Goal: Task Accomplishment & Management: Manage account settings

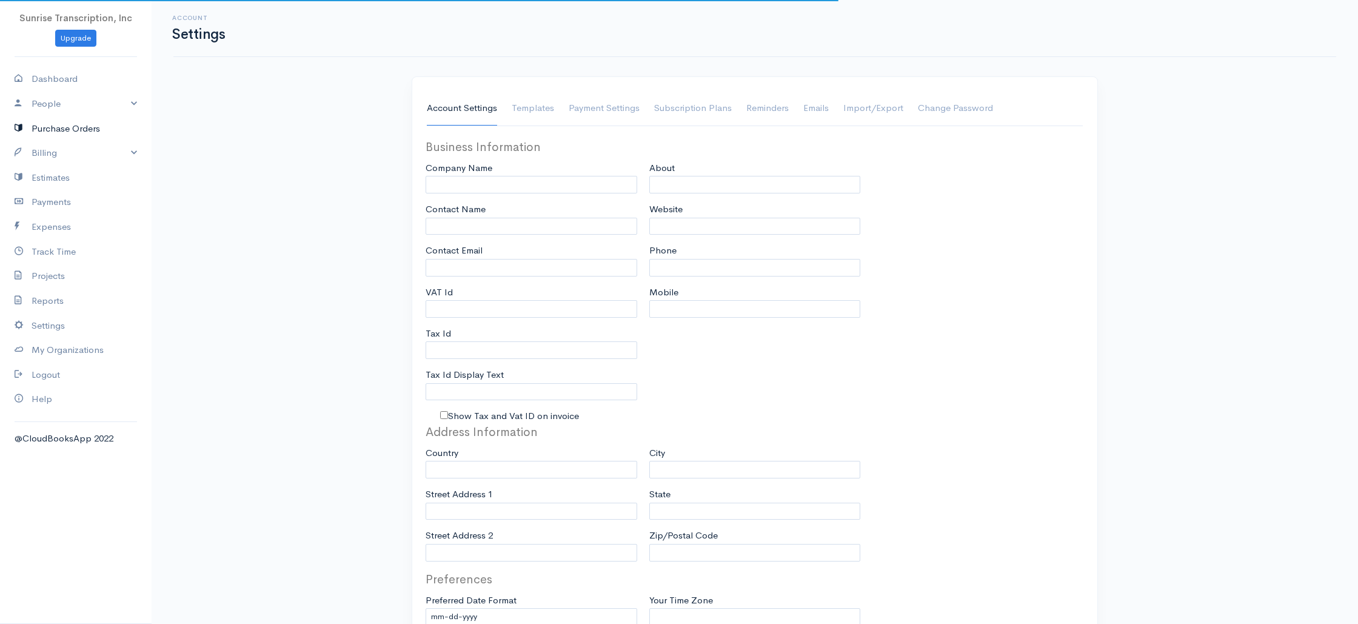
type input "Sunrise Transcription, Inc"
type input "[EMAIL_ADDRESS][DOMAIN_NAME]"
type input "Tax Id"
type input "Medical Transcription Service"
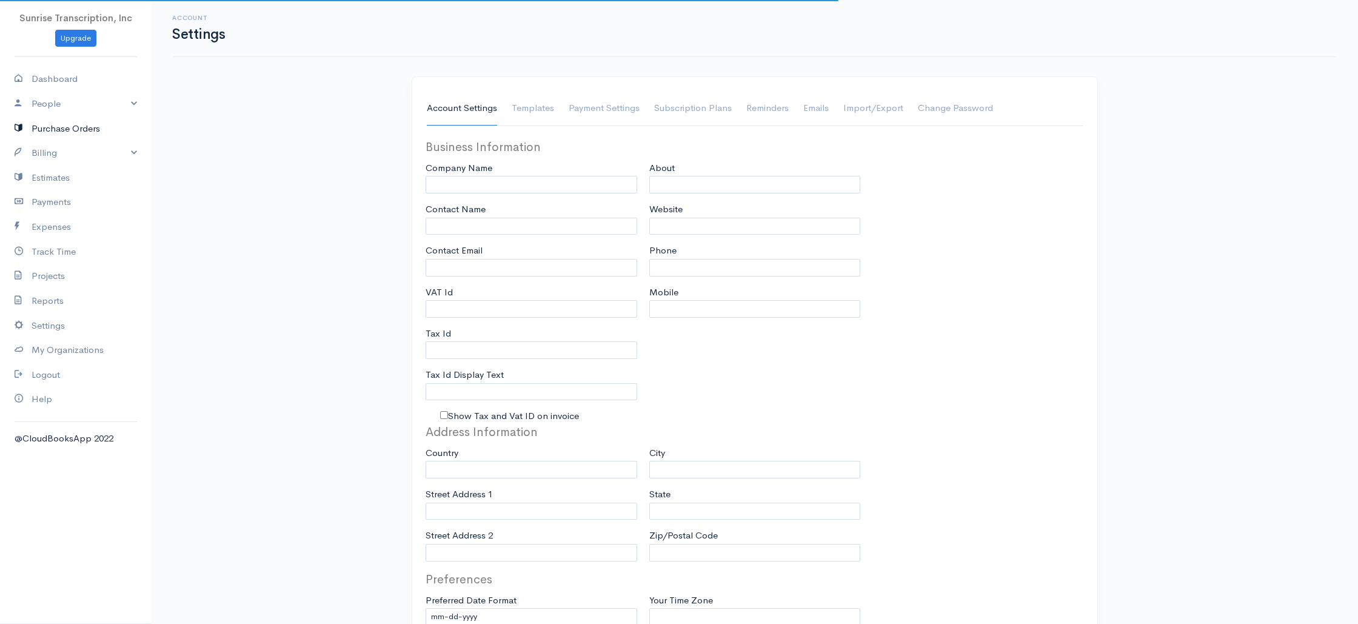
type input "[DOMAIN_NAME]"
type input "[PHONE_NUMBER]"
select select
type input "[STREET_ADDRESS]"
type input "[GEOGRAPHIC_DATA]"
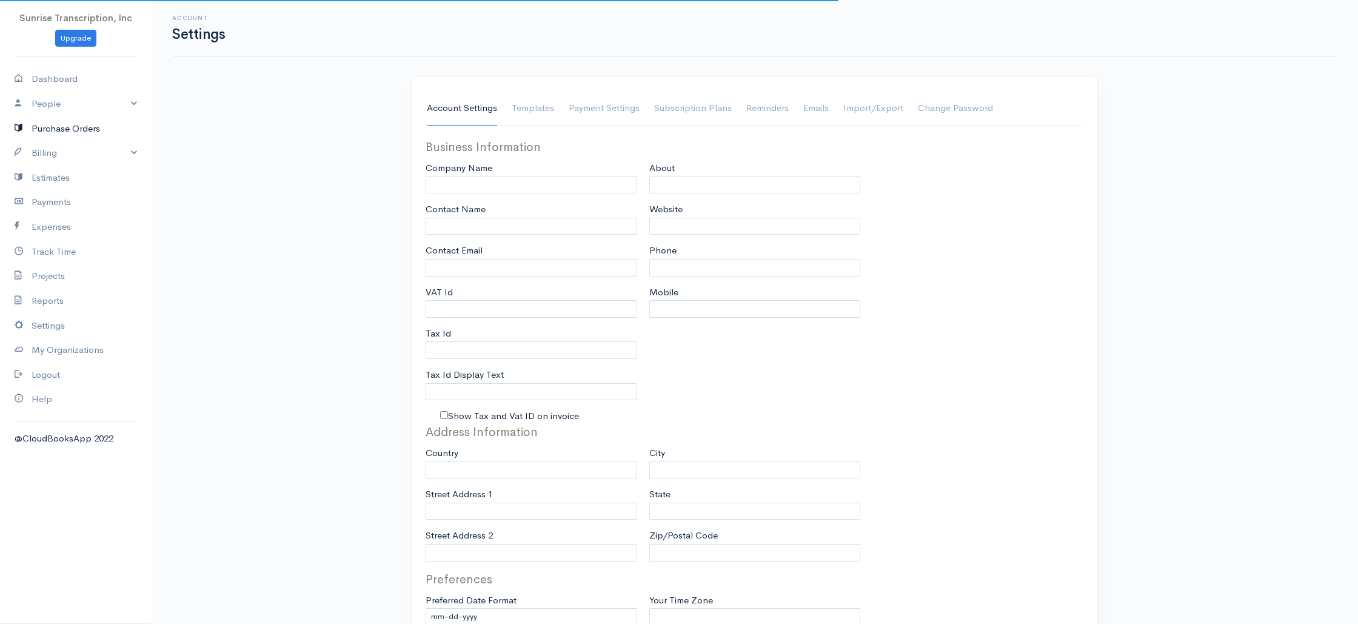
type input "[US_STATE]"
type input "33179-3899"
select select
type input "INVOICE"
type input "1333"
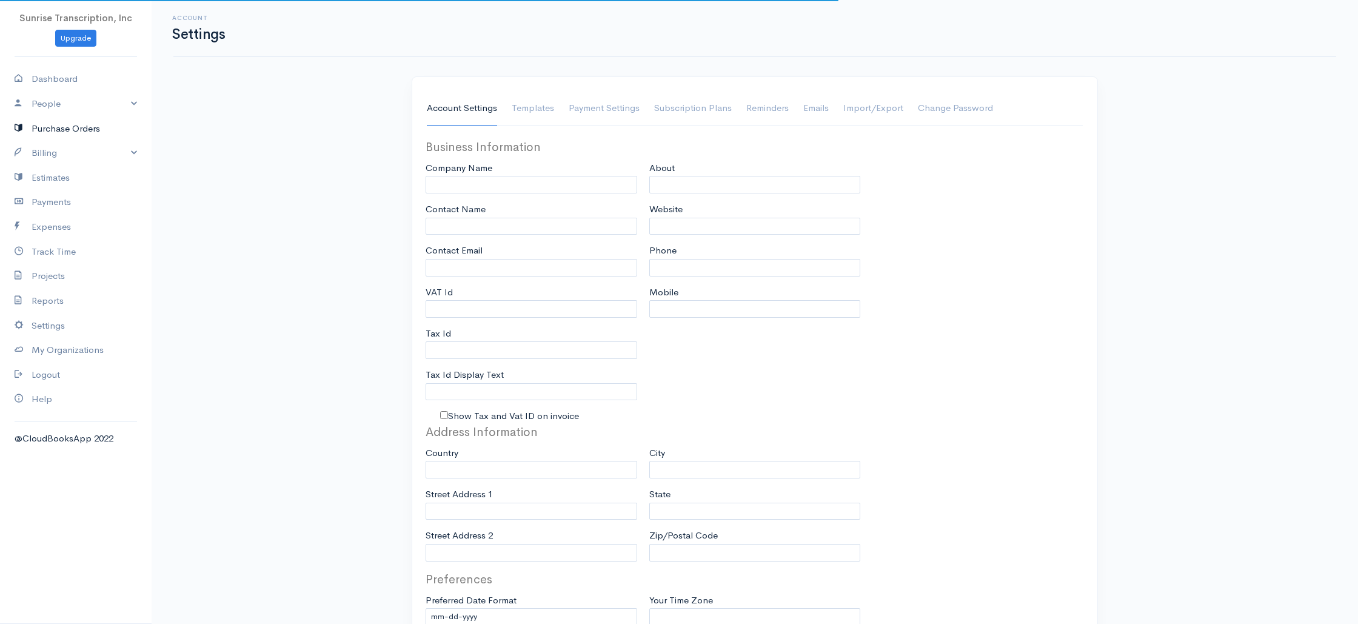
type input "103"
select select "3"
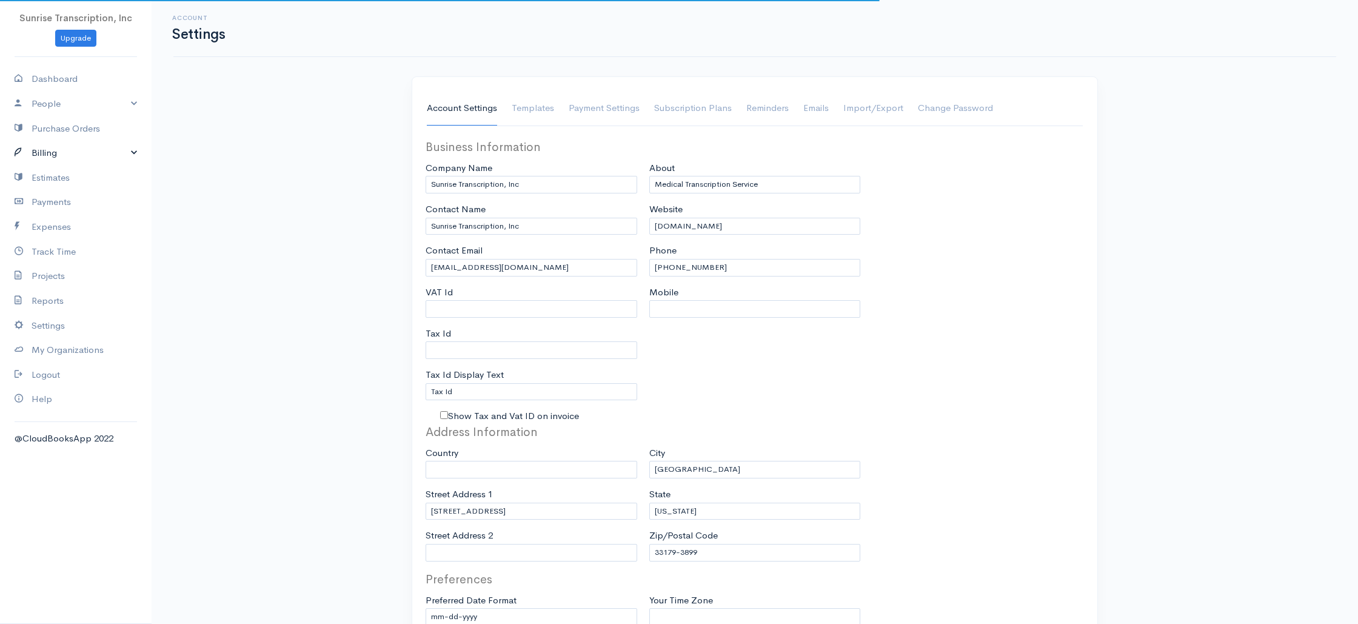
select select "[GEOGRAPHIC_DATA]"
select select "USD"
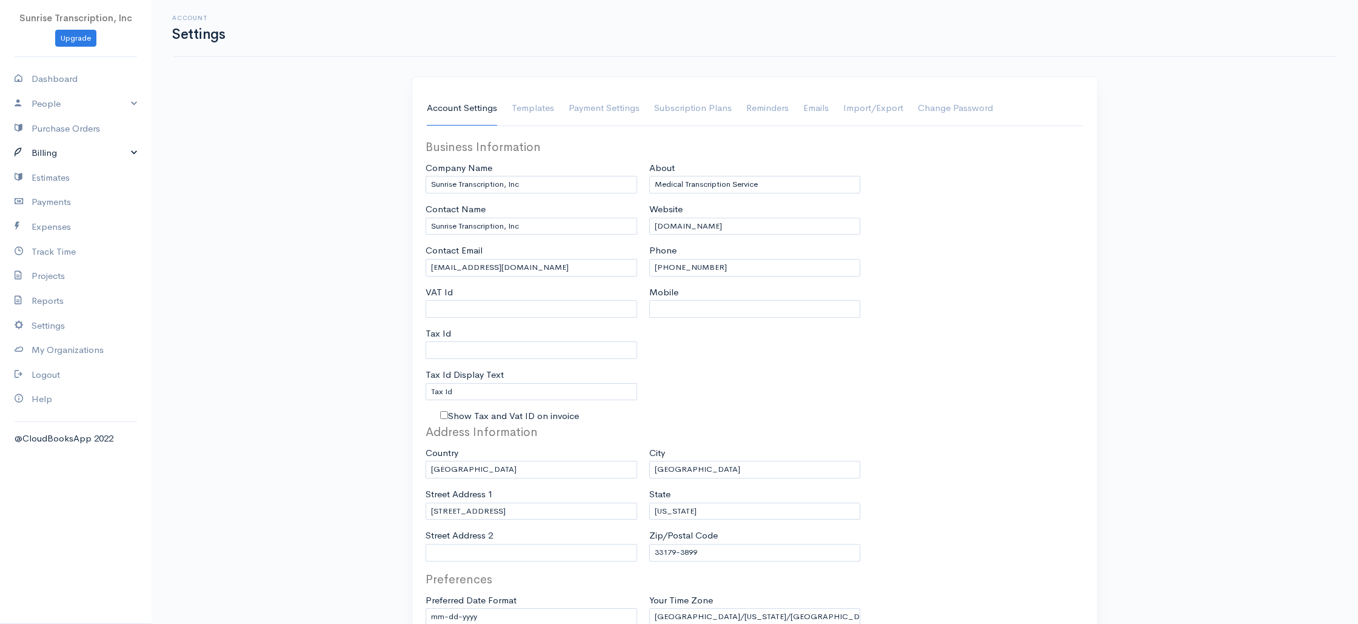
drag, startPoint x: 30, startPoint y: 151, endPoint x: 51, endPoint y: 185, distance: 39.7
click at [30, 151] on icon at bounding box center [23, 153] width 17 height 15
click at [51, 185] on link "Invoice" at bounding box center [76, 177] width 152 height 22
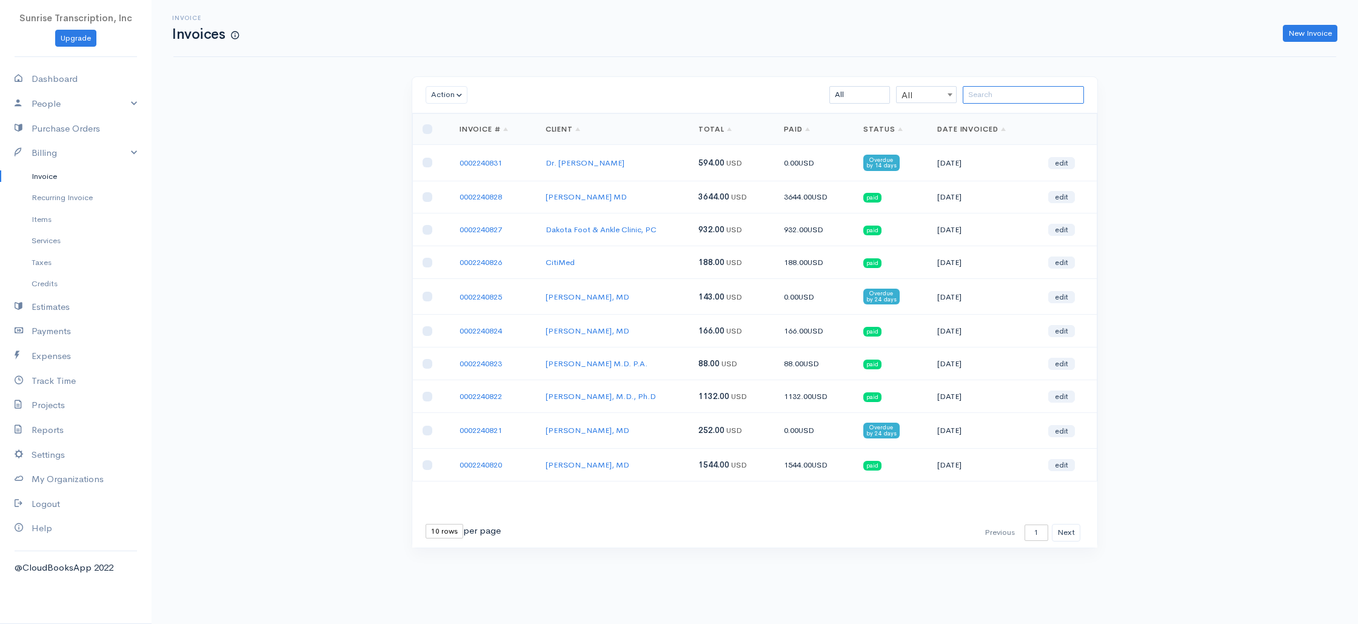
click at [995, 92] on input "search" at bounding box center [1023, 95] width 121 height 18
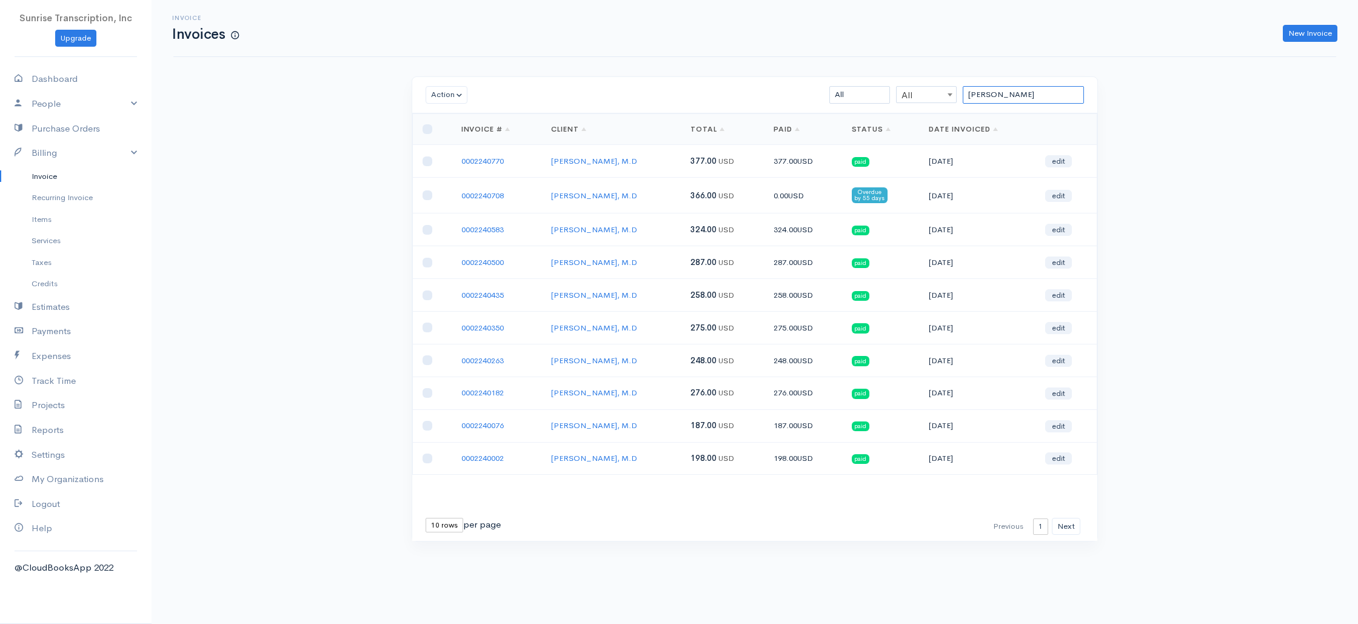
type input "[PERSON_NAME]"
click at [475, 196] on link "0002240708" at bounding box center [482, 195] width 42 height 10
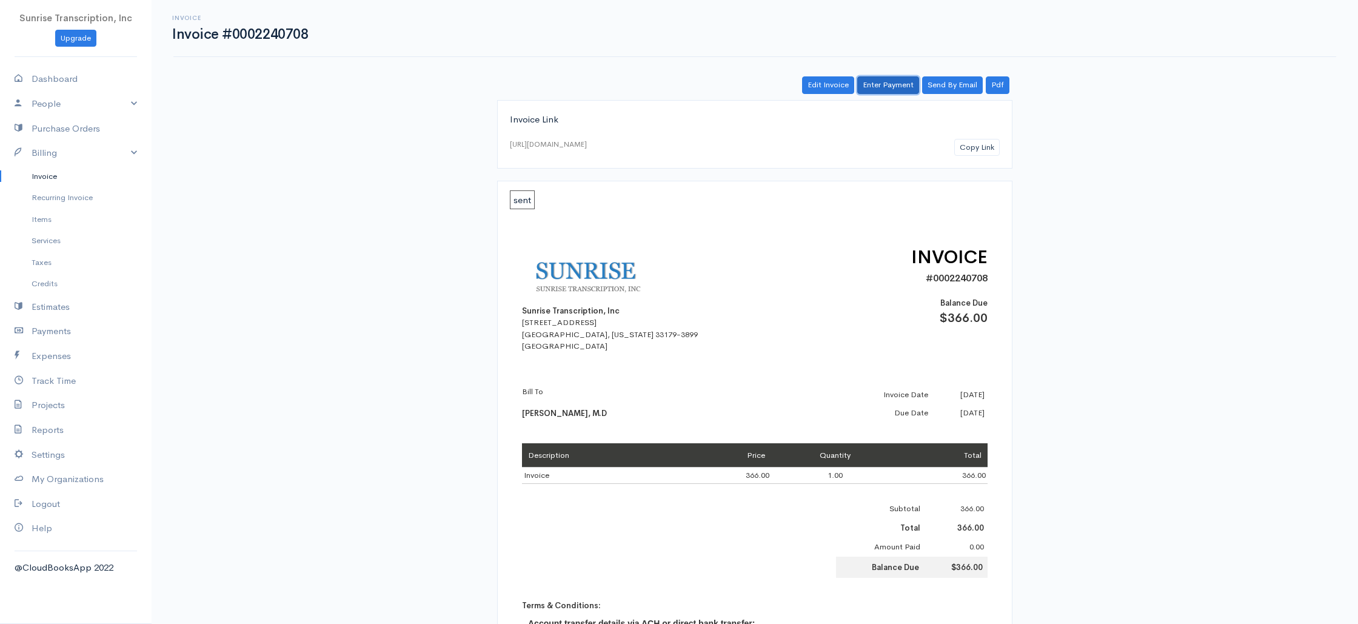
drag, startPoint x: 904, startPoint y: 85, endPoint x: 887, endPoint y: 116, distance: 35.3
click at [904, 85] on link "Enter Payment" at bounding box center [888, 85] width 62 height 18
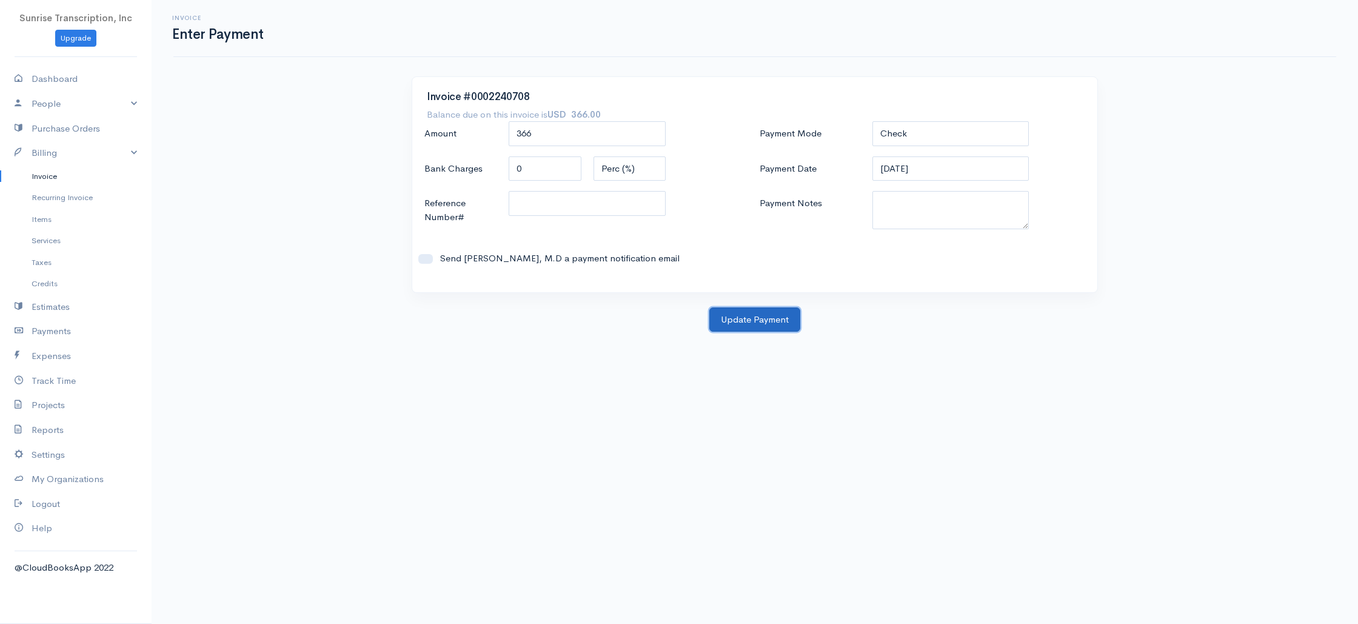
click at [768, 323] on button "Update Payment" at bounding box center [754, 319] width 91 height 25
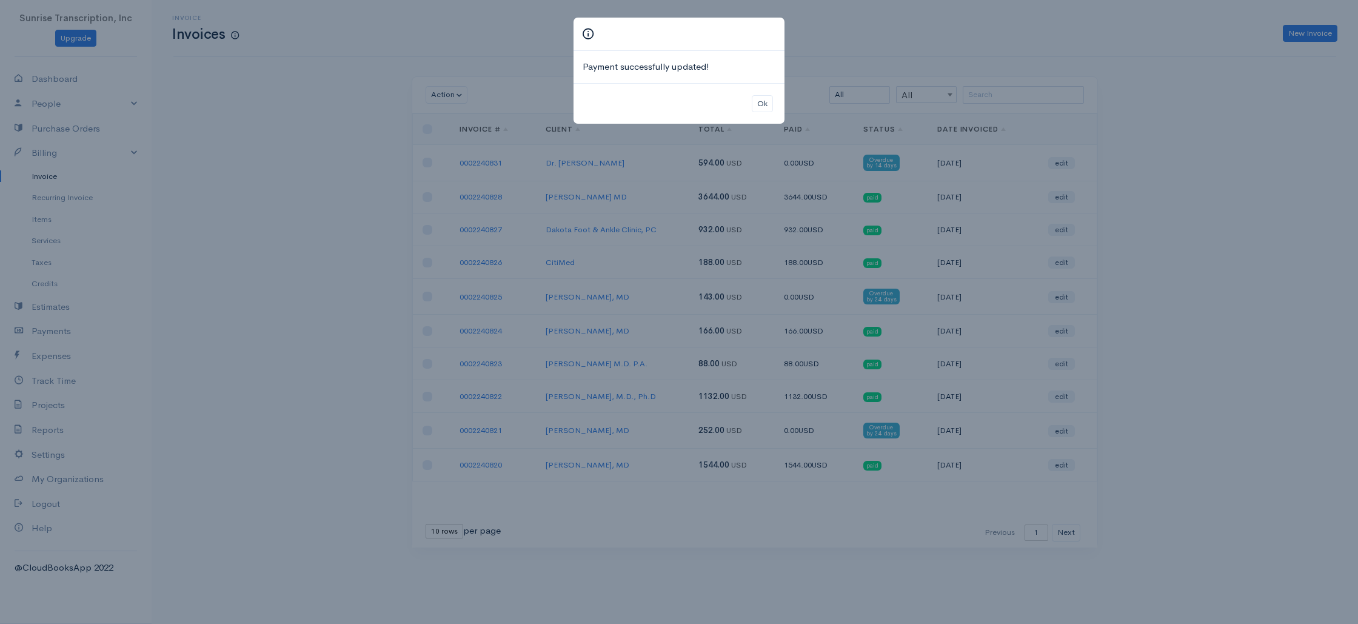
click at [960, 90] on div "Payment successfully updated! Ok" at bounding box center [679, 312] width 1358 height 624
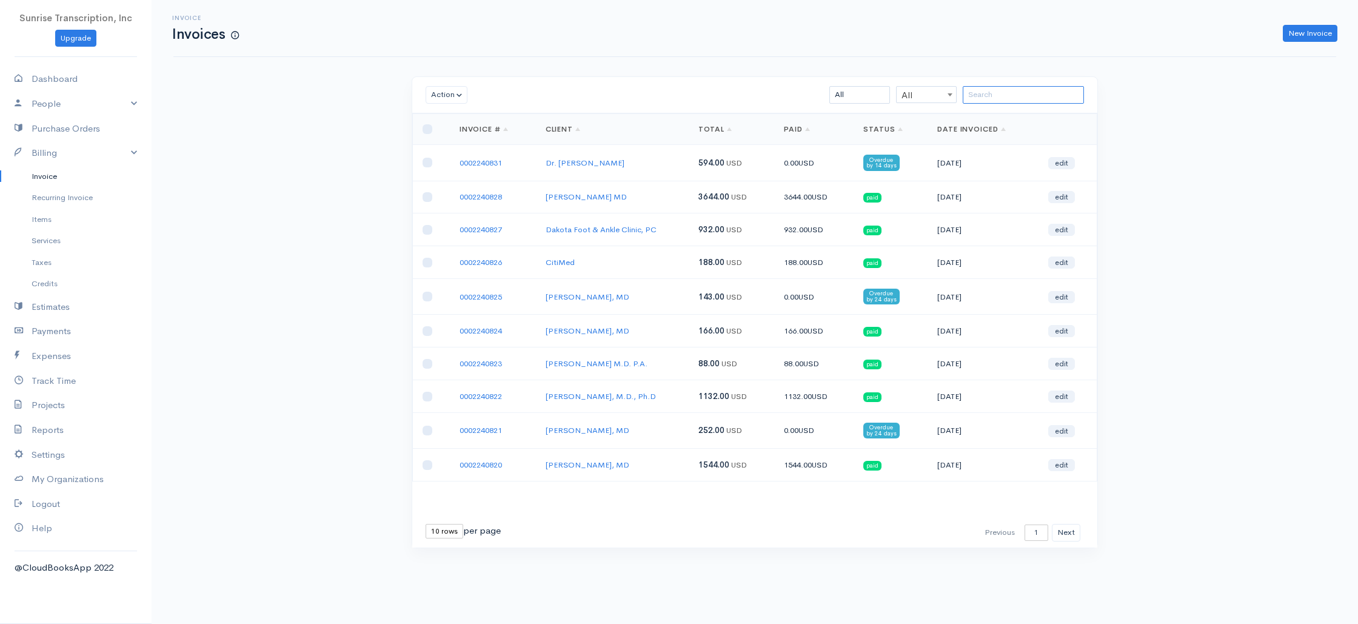
click at [1044, 103] on input "search" at bounding box center [1023, 95] width 121 height 18
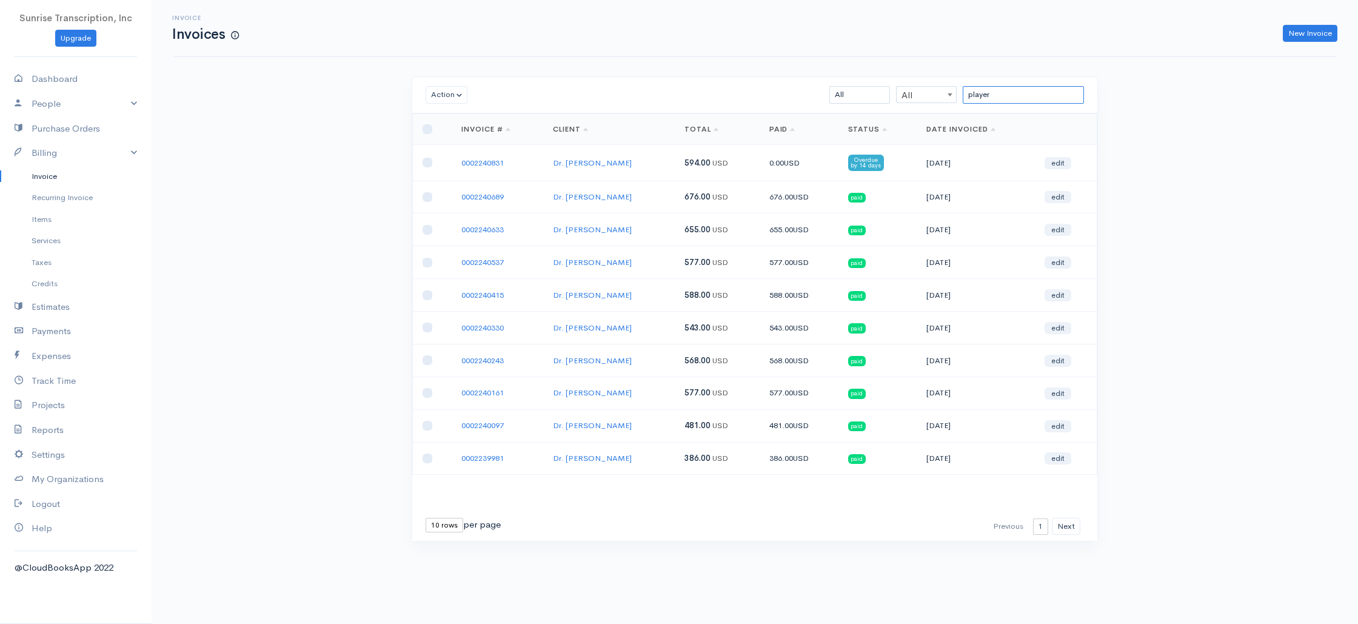
type input "player"
click at [53, 76] on link "Dashboard" at bounding box center [76, 79] width 152 height 25
select select "365"
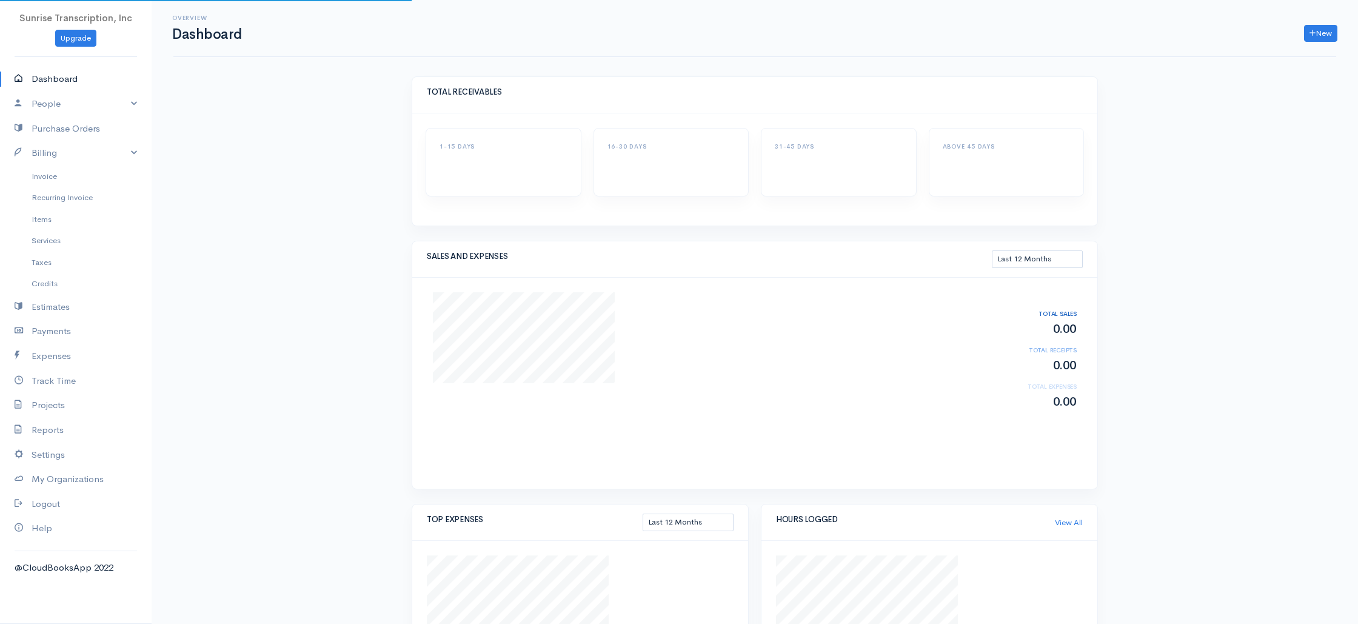
click at [280, 221] on div "Overview Dashboard New Invoice Client Quote Project Invoices Quotes Clients Exp…" at bounding box center [755, 424] width 1206 height 848
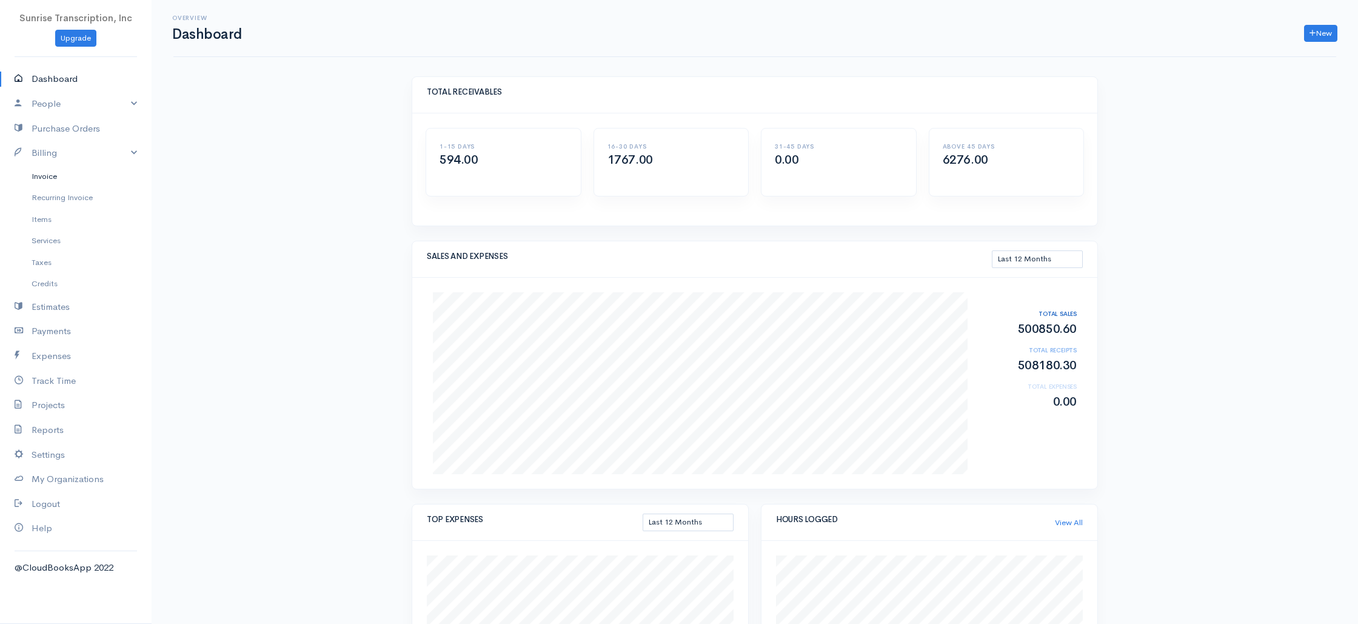
click at [41, 179] on link "Invoice" at bounding box center [76, 177] width 152 height 22
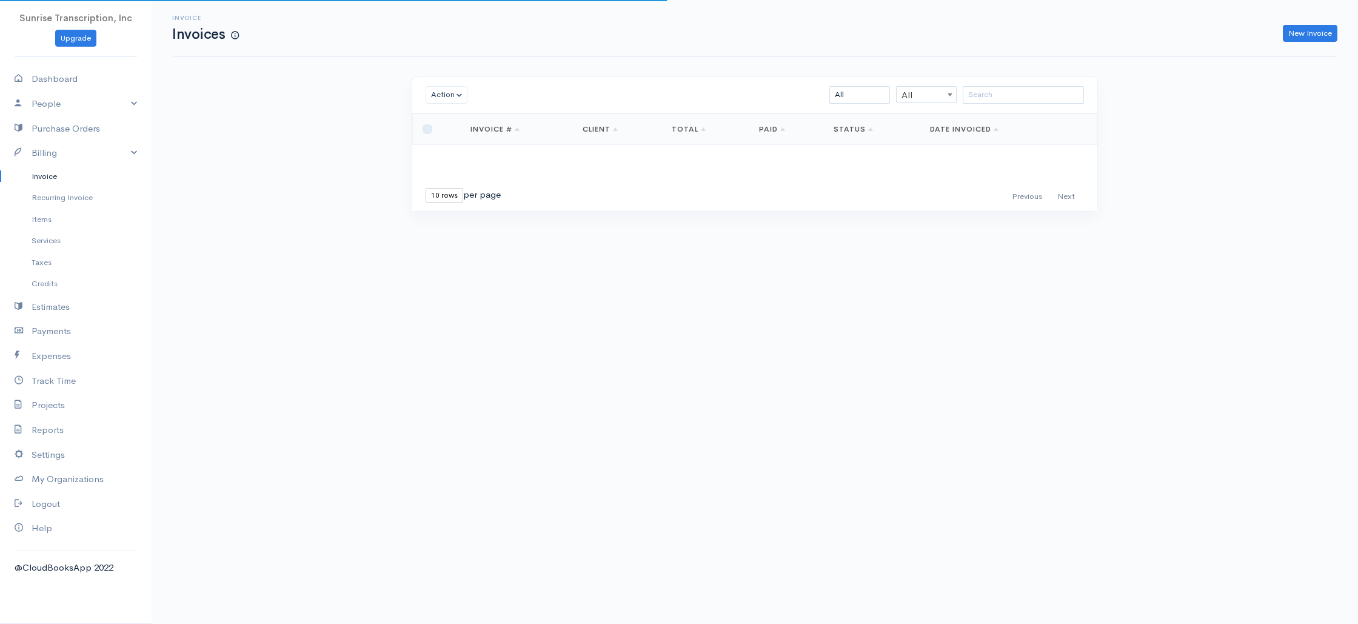
click at [271, 196] on div "Invoice Invoices New Invoice Action Archive Delete Download PDF Send [PERSON_NA…" at bounding box center [755, 128] width 1206 height 256
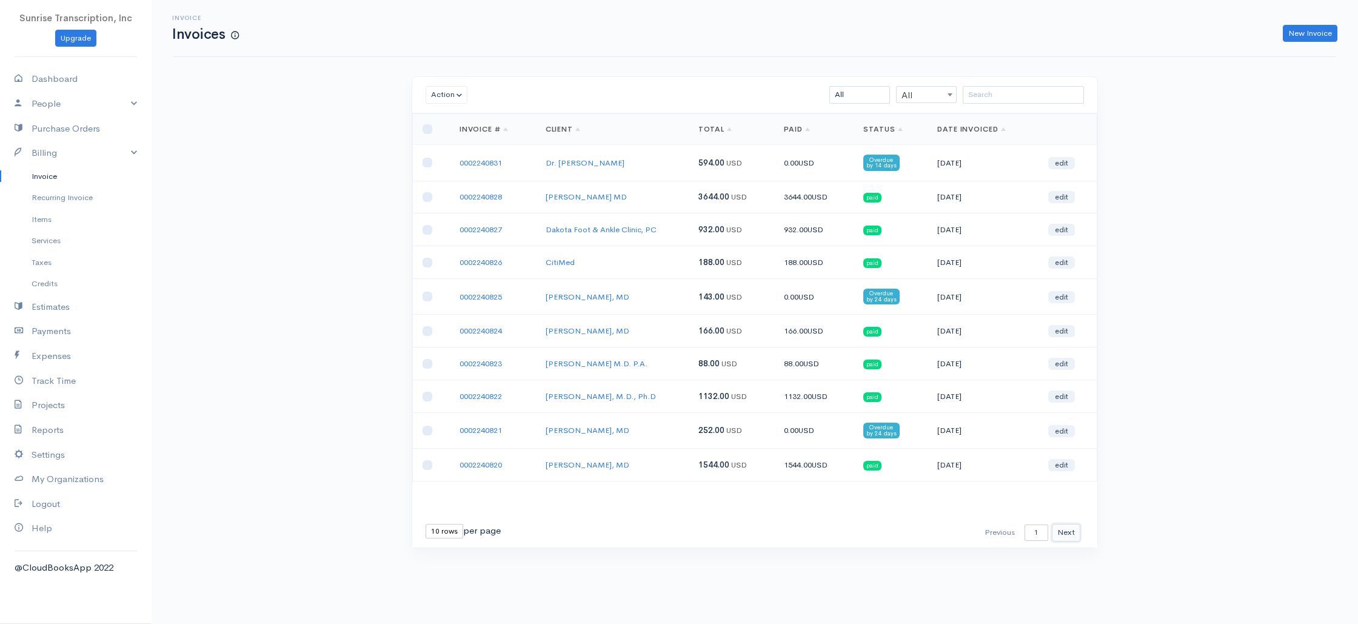
click at [1066, 533] on button "Next" at bounding box center [1066, 533] width 28 height 18
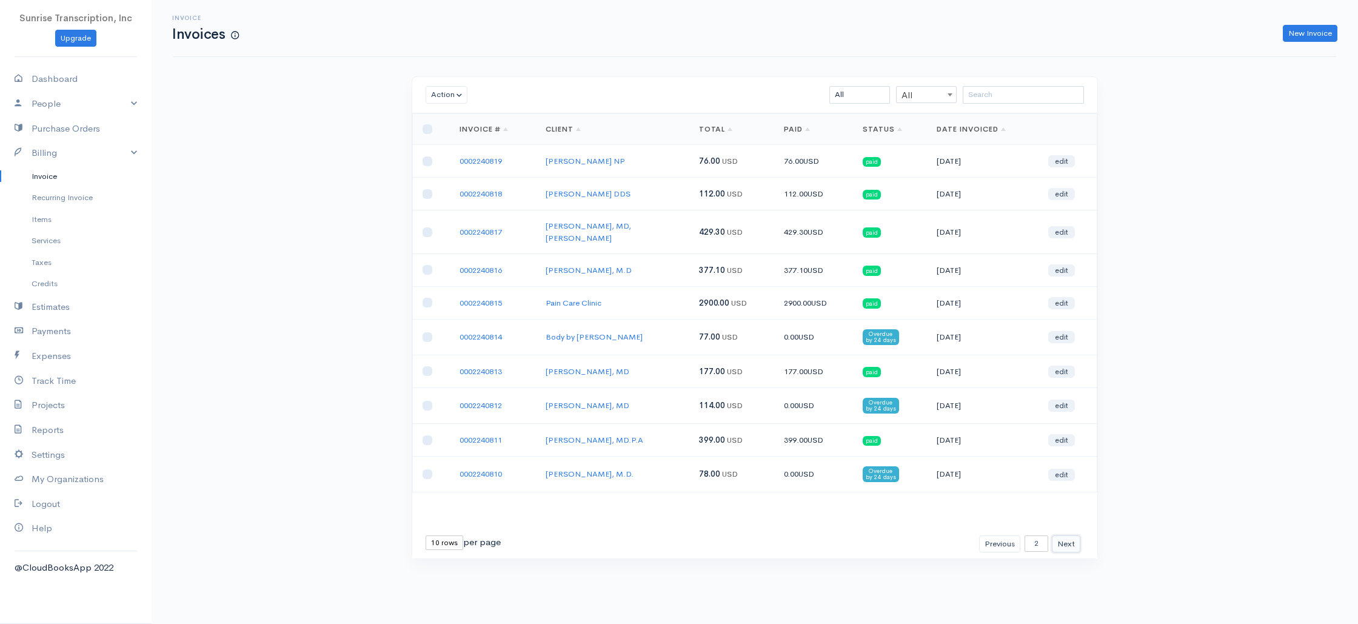
click at [1063, 535] on button "Next" at bounding box center [1066, 544] width 28 height 18
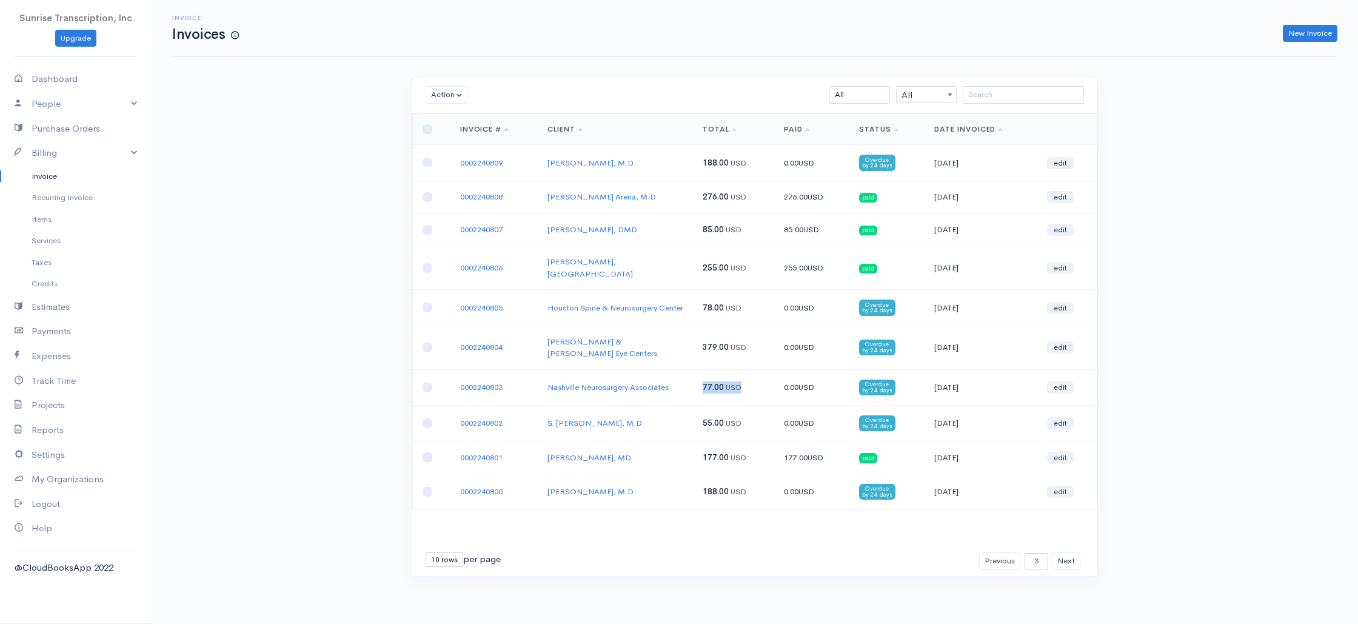
drag, startPoint x: 705, startPoint y: 376, endPoint x: 771, endPoint y: 381, distance: 65.7
click at [764, 378] on td "77.00 USD" at bounding box center [733, 387] width 81 height 36
click at [771, 381] on td "77.00 USD" at bounding box center [733, 387] width 81 height 36
click at [1067, 552] on button "Next" at bounding box center [1066, 561] width 28 height 18
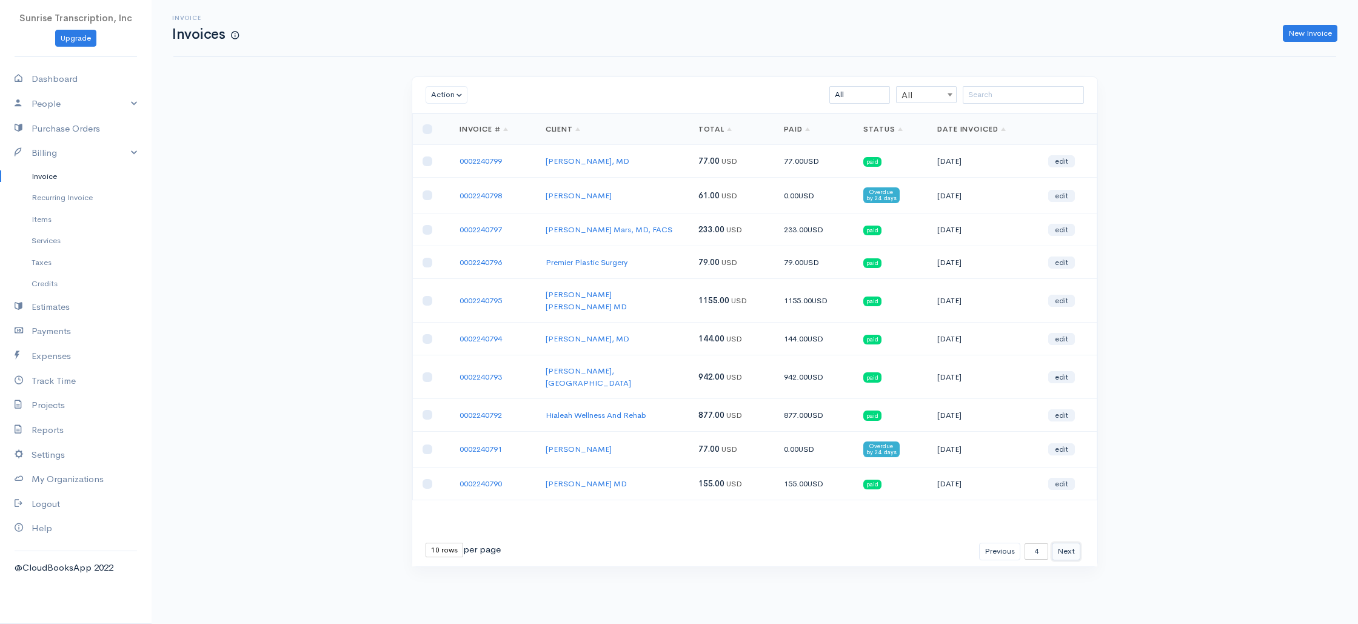
click at [1065, 543] on button "Next" at bounding box center [1066, 552] width 28 height 18
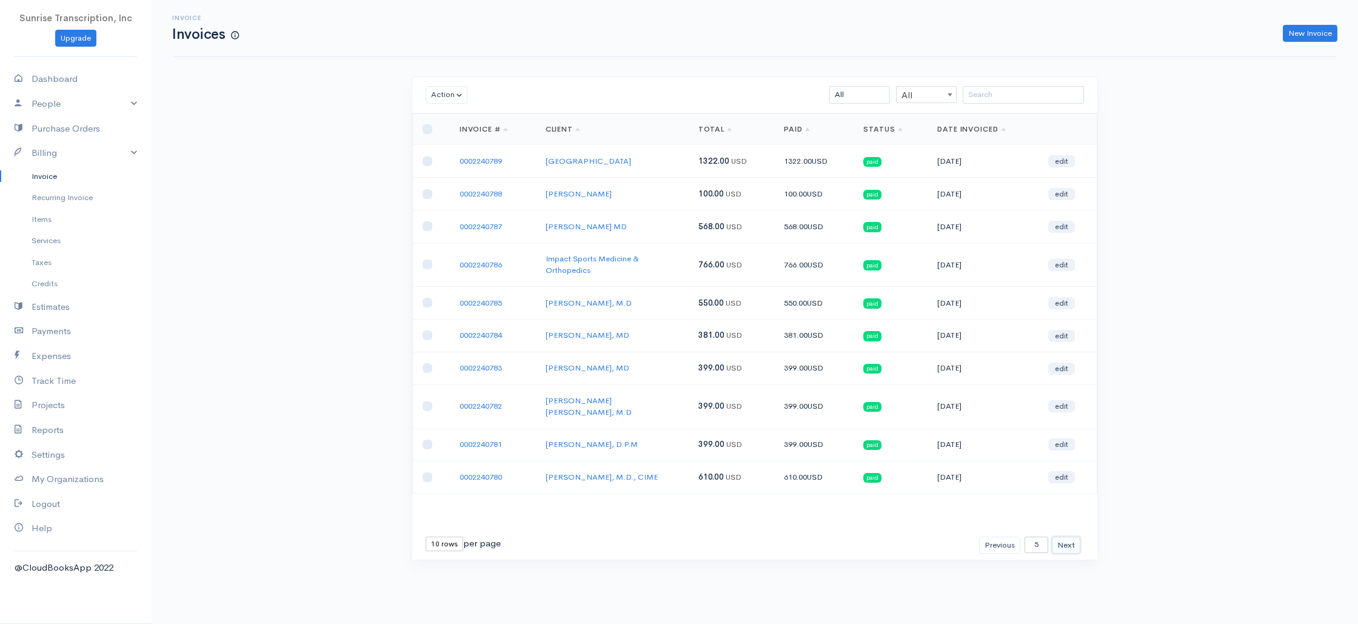
click at [1066, 538] on button "Next" at bounding box center [1066, 546] width 28 height 18
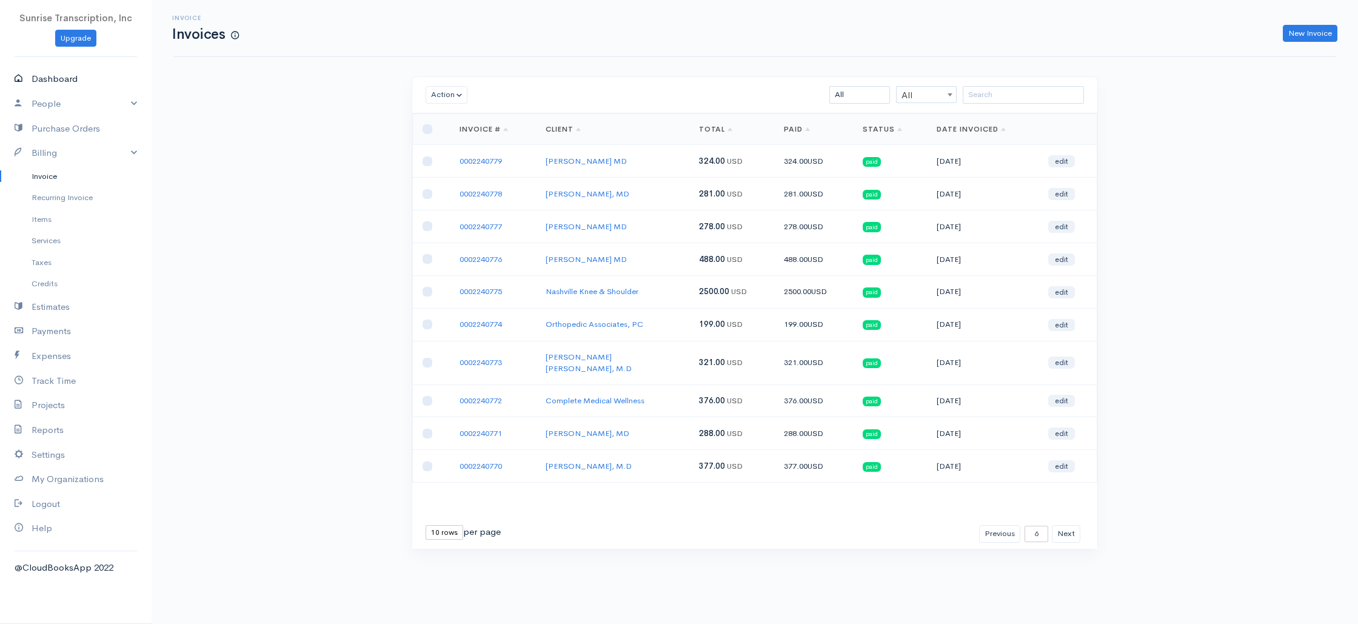
click at [64, 73] on link "Dashboard" at bounding box center [76, 79] width 152 height 25
select select "365"
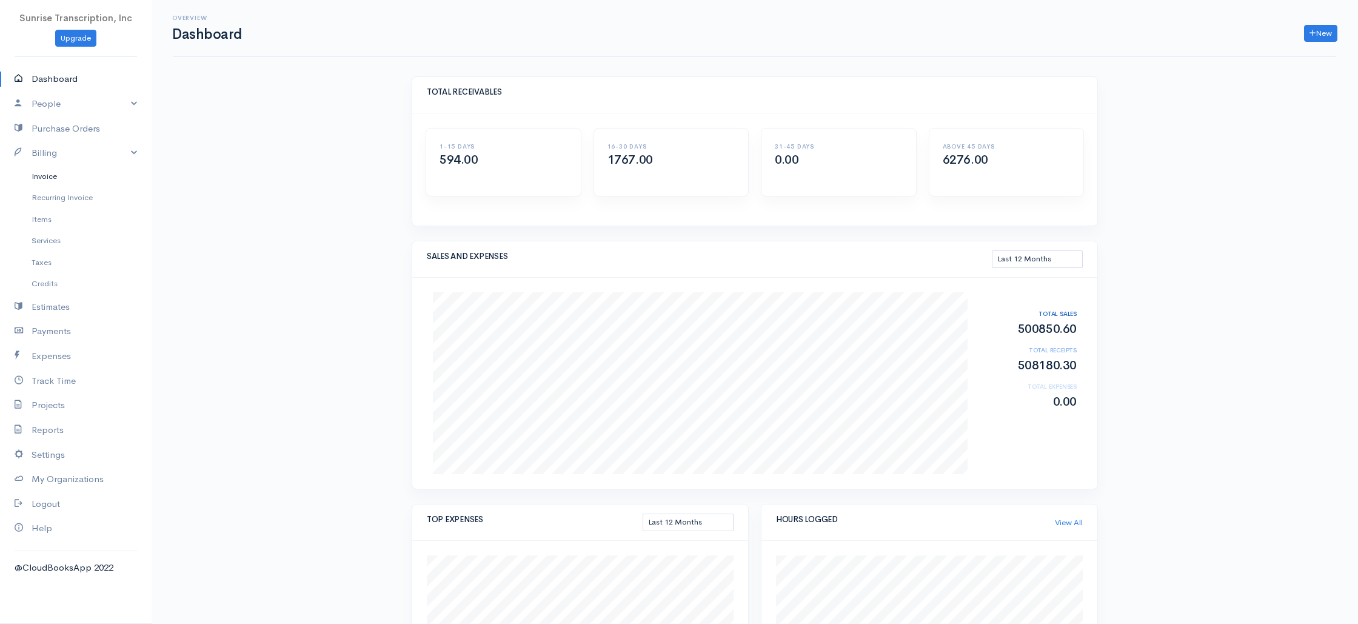
click at [41, 173] on link "Invoice" at bounding box center [76, 177] width 152 height 22
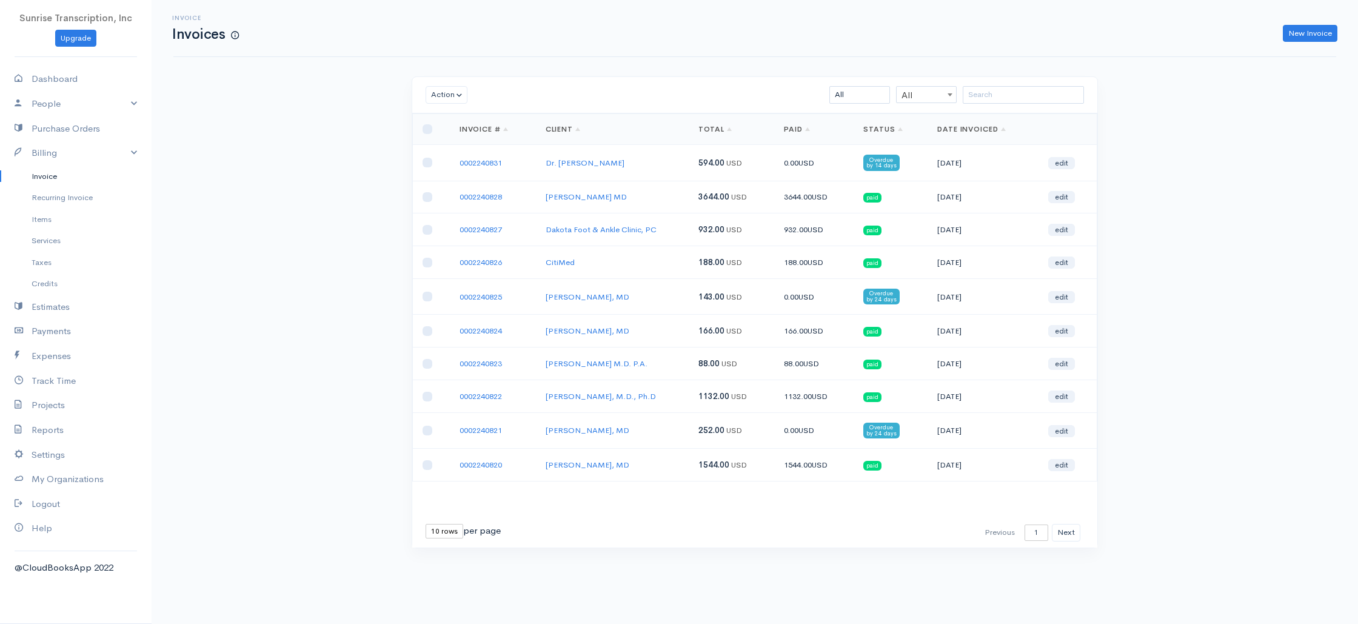
click at [264, 175] on div "Invoice Invoices New Invoice Action Archive Delete Download PDF Send [PERSON_NA…" at bounding box center [755, 296] width 1206 height 593
click at [62, 78] on link "Dashboard" at bounding box center [76, 79] width 152 height 25
select select "365"
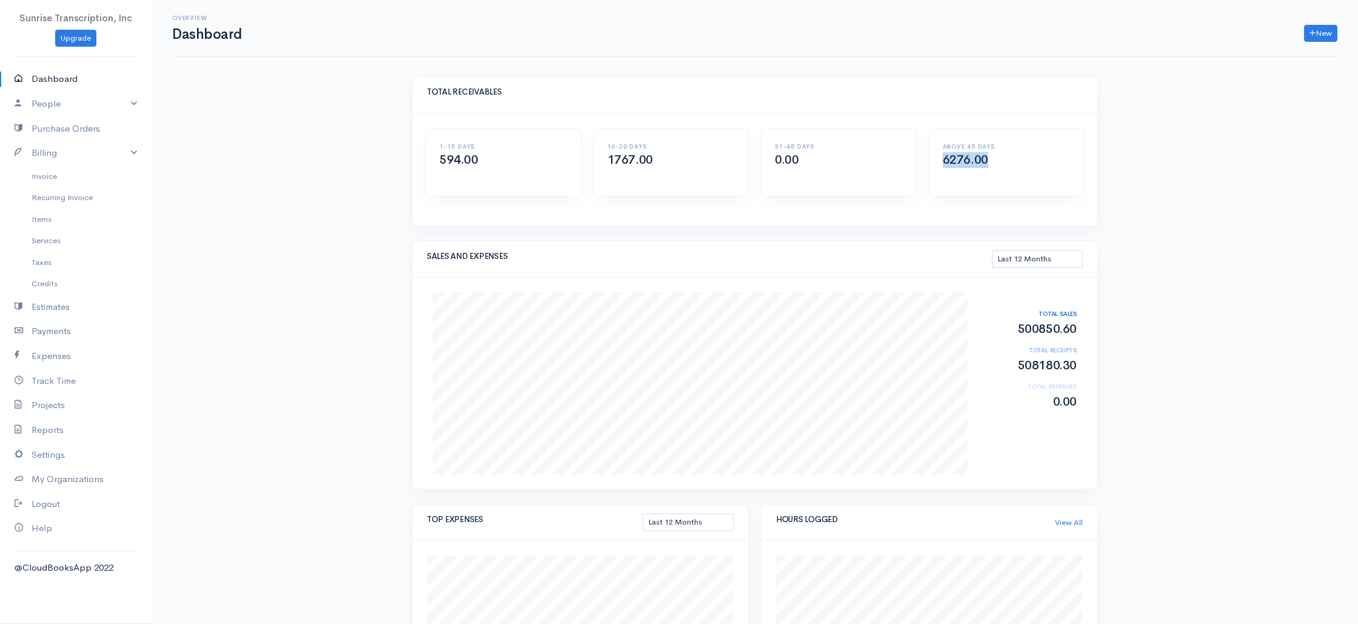
drag, startPoint x: 934, startPoint y: 161, endPoint x: 1014, endPoint y: 178, distance: 81.9
click at [1029, 168] on div "ABOVE 45 DAYS 6276.00" at bounding box center [1006, 162] width 155 height 67
